Goal: Transaction & Acquisition: Book appointment/travel/reservation

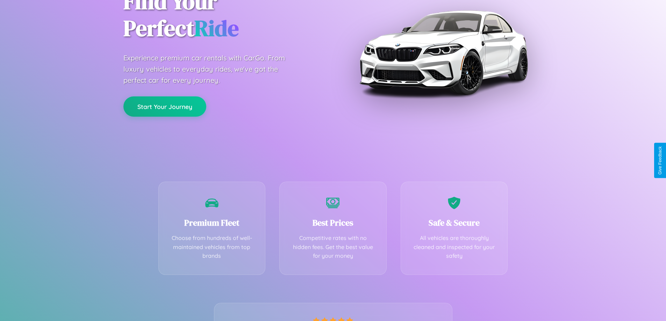
scroll to position [138, 0]
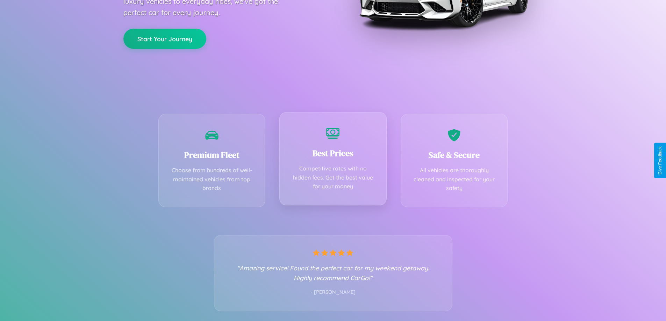
click at [333, 161] on div "Best Prices Competitive rates with no hidden fees. Get the best value for your …" at bounding box center [332, 158] width 107 height 93
click at [165, 38] on button "Start Your Journey" at bounding box center [164, 38] width 83 height 20
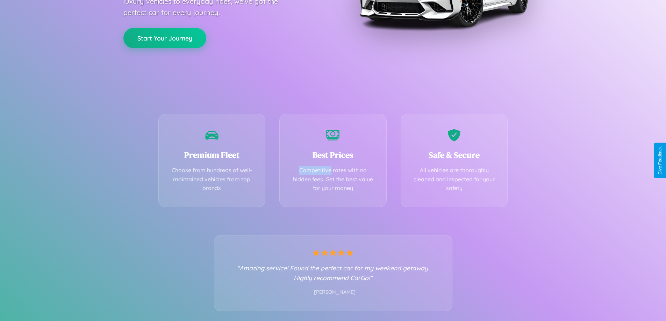
click at [165, 38] on button "Start Your Journey" at bounding box center [164, 38] width 83 height 20
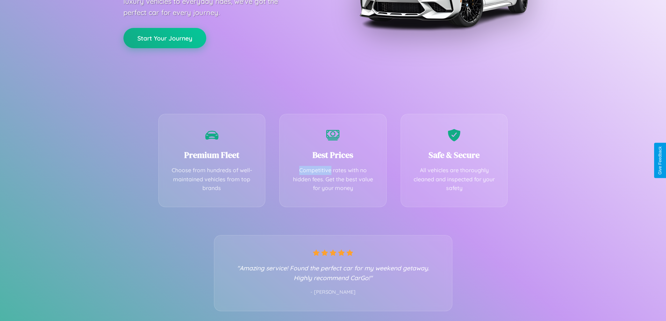
click at [165, 38] on button "Start Your Journey" at bounding box center [164, 38] width 83 height 20
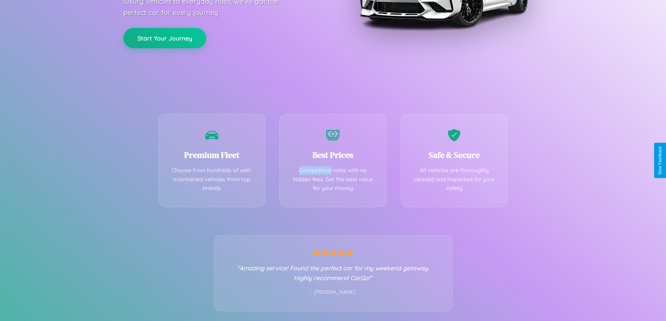
click at [165, 38] on button "Start Your Journey" at bounding box center [164, 38] width 83 height 20
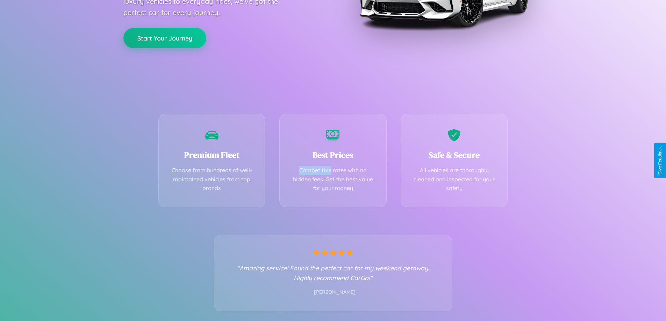
click at [165, 38] on button "Start Your Journey" at bounding box center [164, 38] width 83 height 20
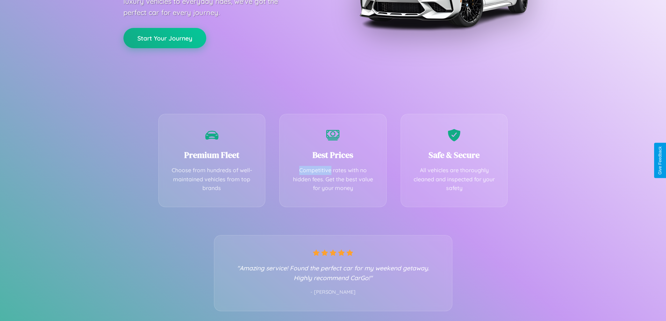
click at [165, 38] on button "Start Your Journey" at bounding box center [164, 38] width 83 height 20
